Goal: Task Accomplishment & Management: Manage account settings

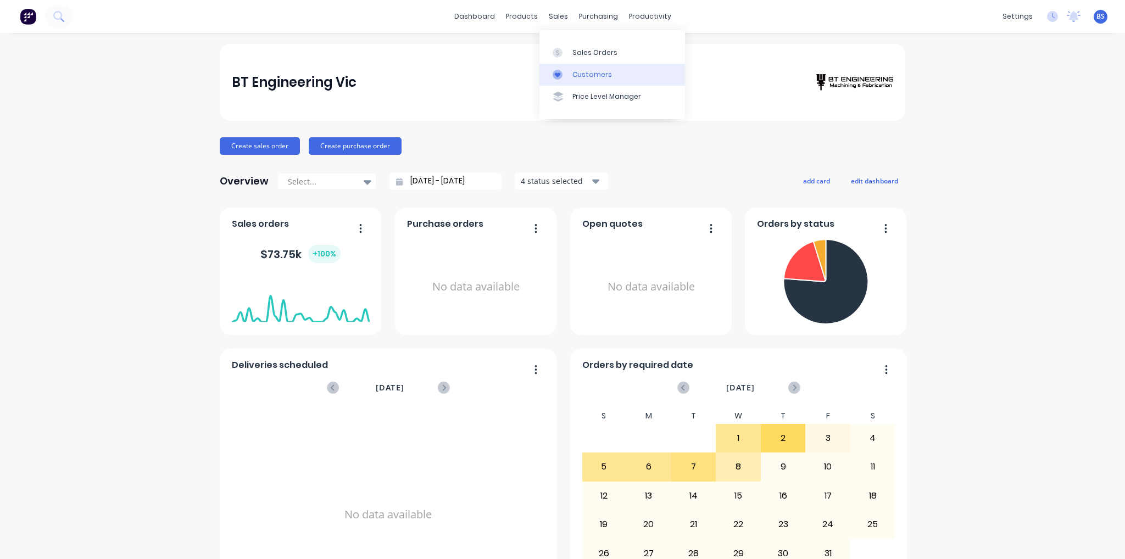
click at [600, 71] on div "Customers" at bounding box center [592, 75] width 40 height 10
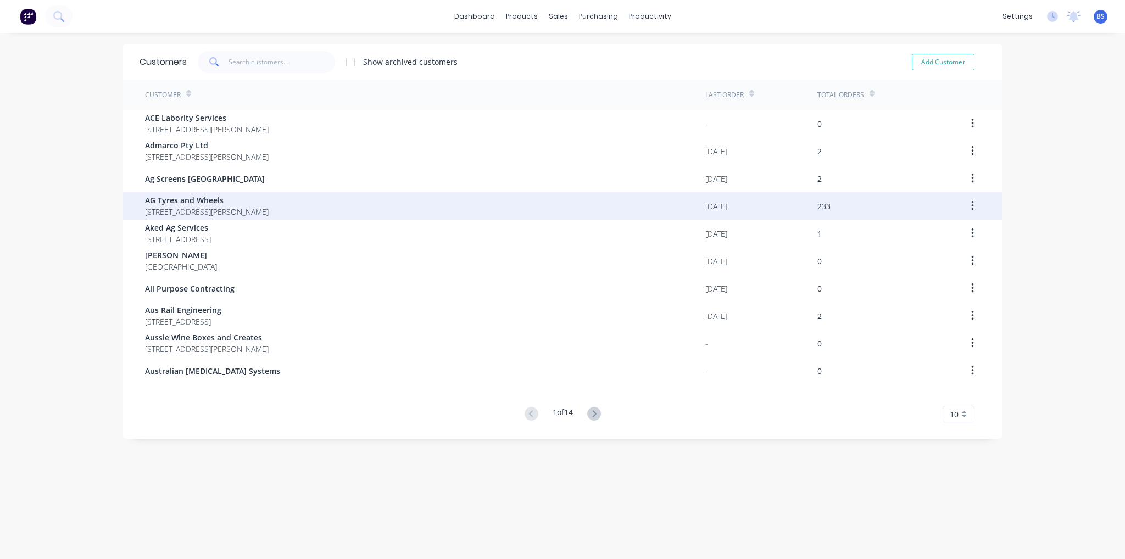
click at [263, 208] on span "[STREET_ADDRESS][PERSON_NAME]" at bounding box center [207, 212] width 124 height 12
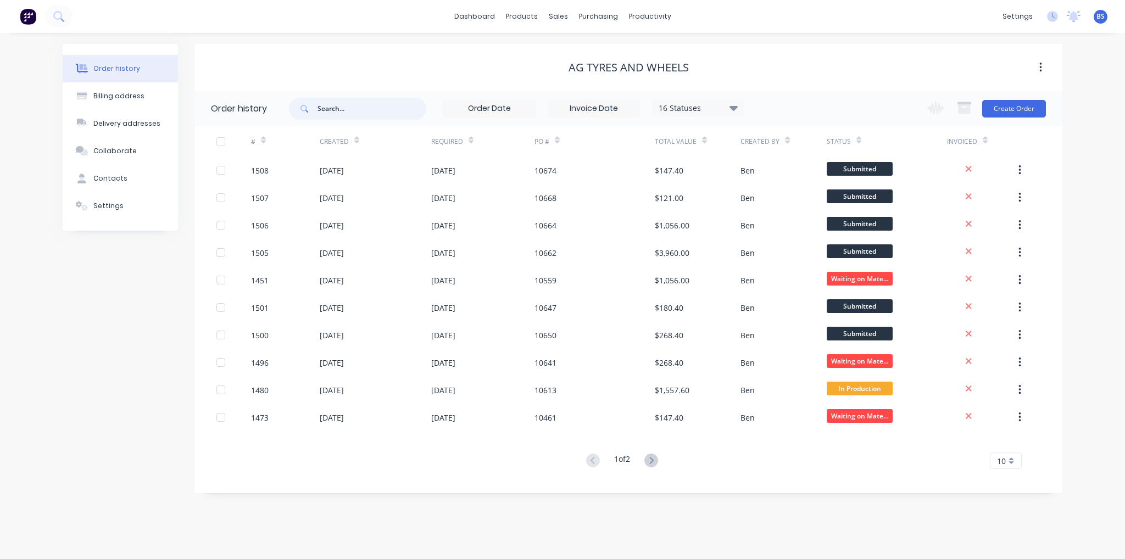
click at [358, 108] on input "text" at bounding box center [372, 109] width 109 height 22
type input "86"
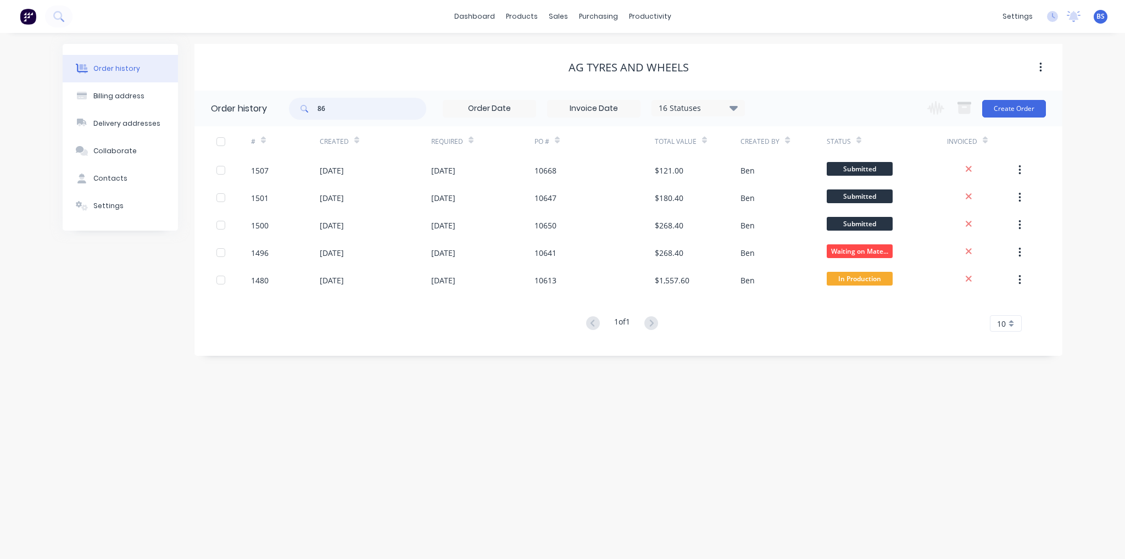
click at [358, 108] on input "86" at bounding box center [372, 109] width 109 height 22
type input "8644"
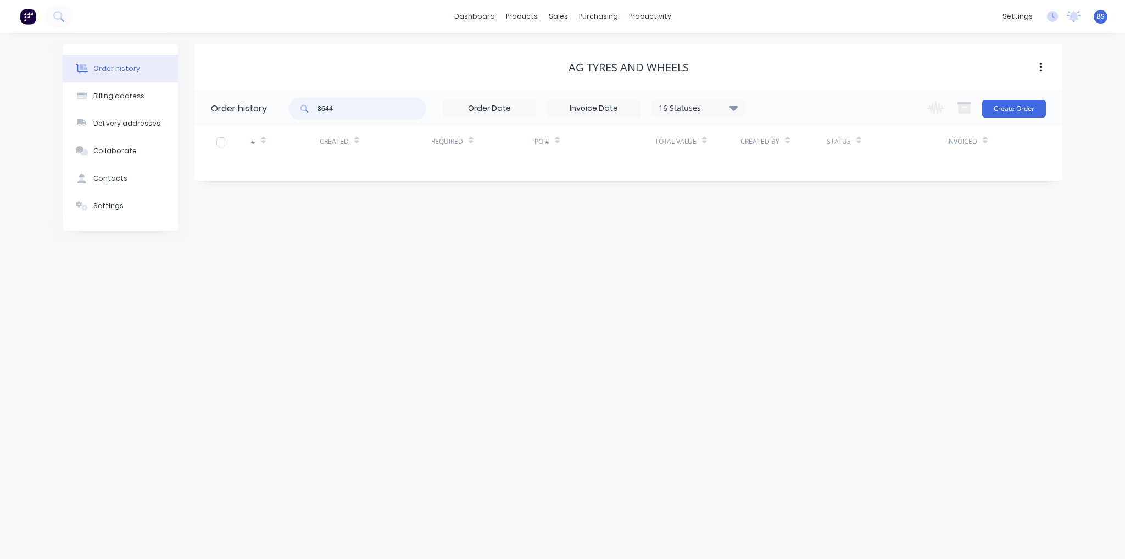
click at [358, 108] on input "8644" at bounding box center [372, 109] width 109 height 22
type input "8"
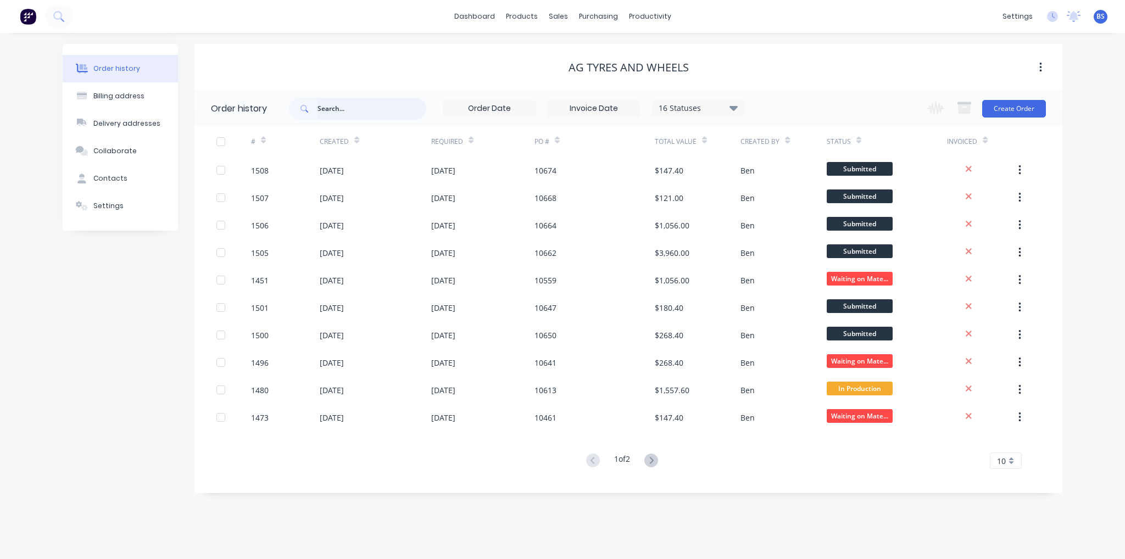
click at [358, 108] on input "text" at bounding box center [372, 109] width 109 height 22
type input "10619"
